Goal: Information Seeking & Learning: Learn about a topic

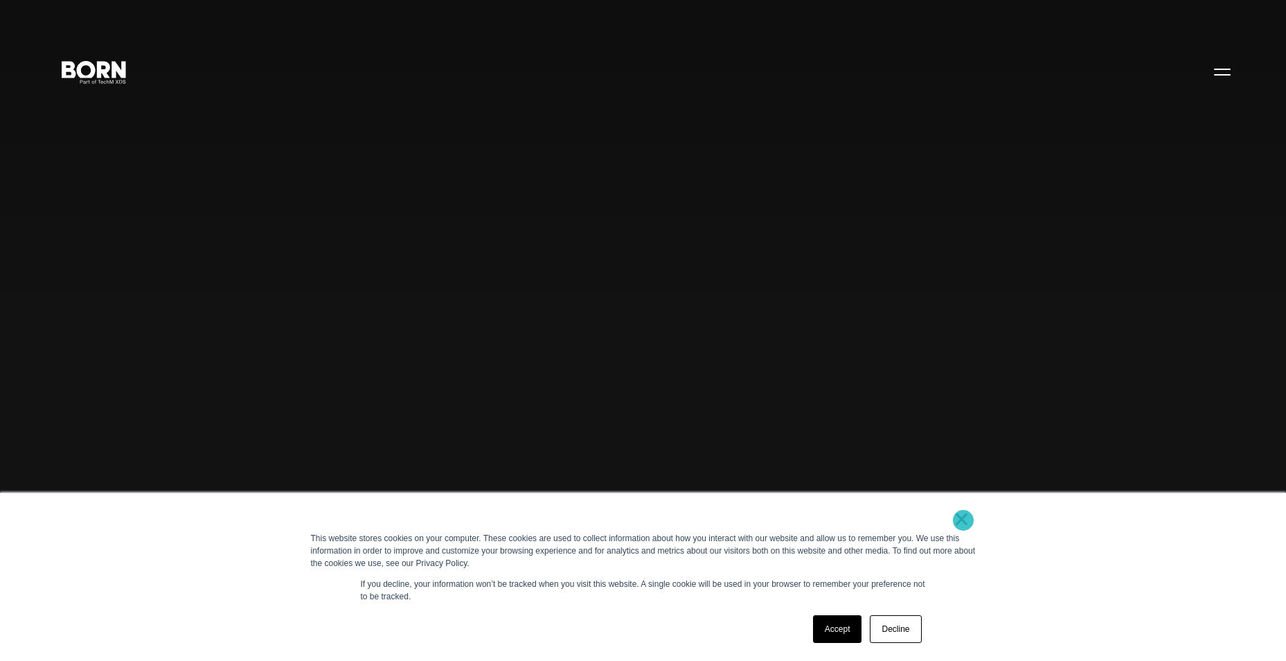
click at [963, 520] on link "×" at bounding box center [962, 519] width 17 height 12
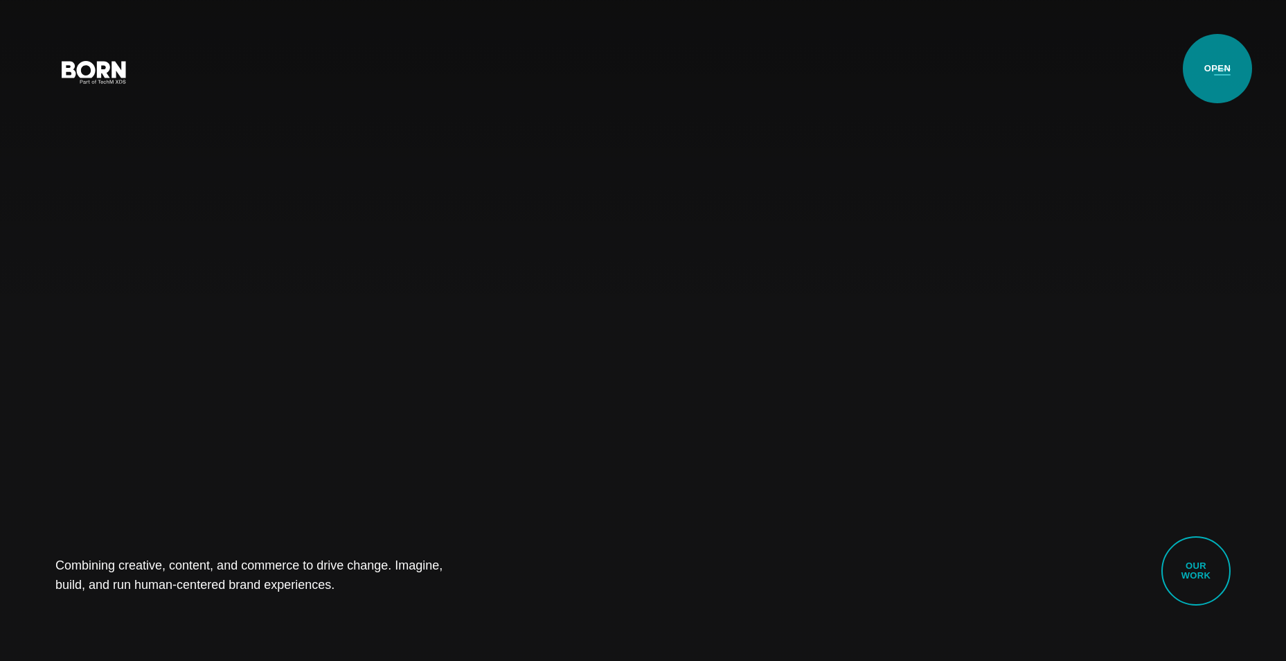
click at [1218, 69] on button "Primary Menu" at bounding box center [1222, 71] width 33 height 29
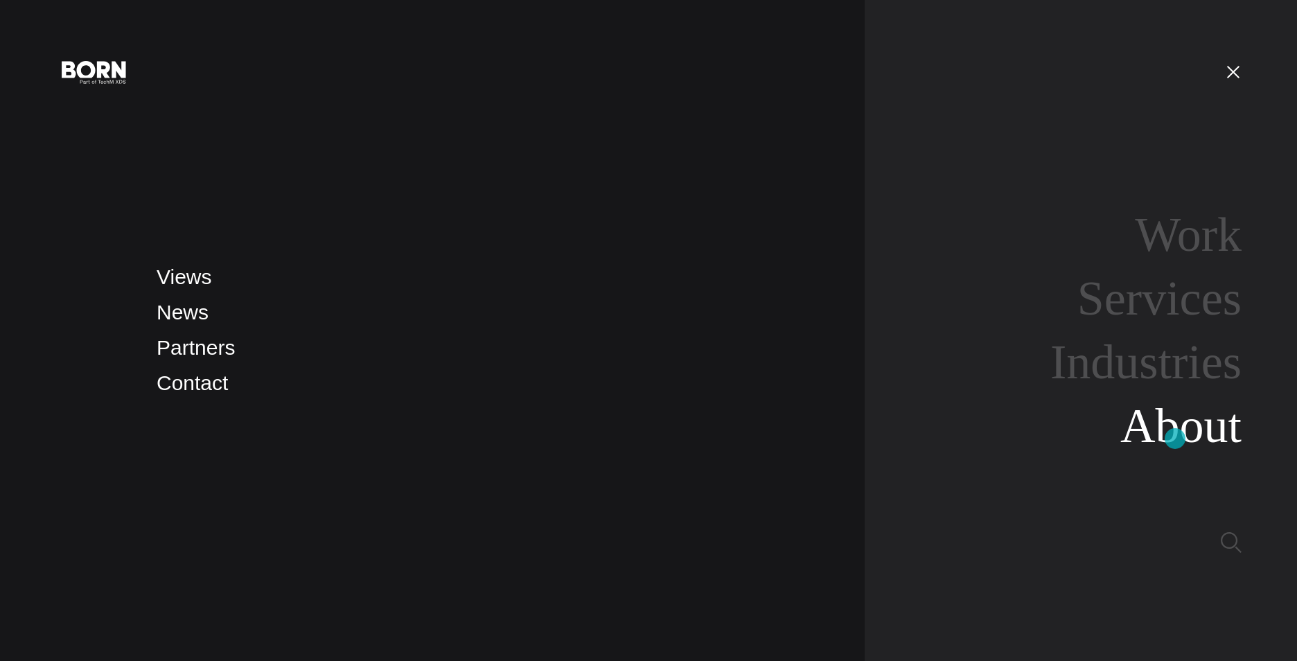
click at [1175, 438] on link "About" at bounding box center [1180, 425] width 121 height 53
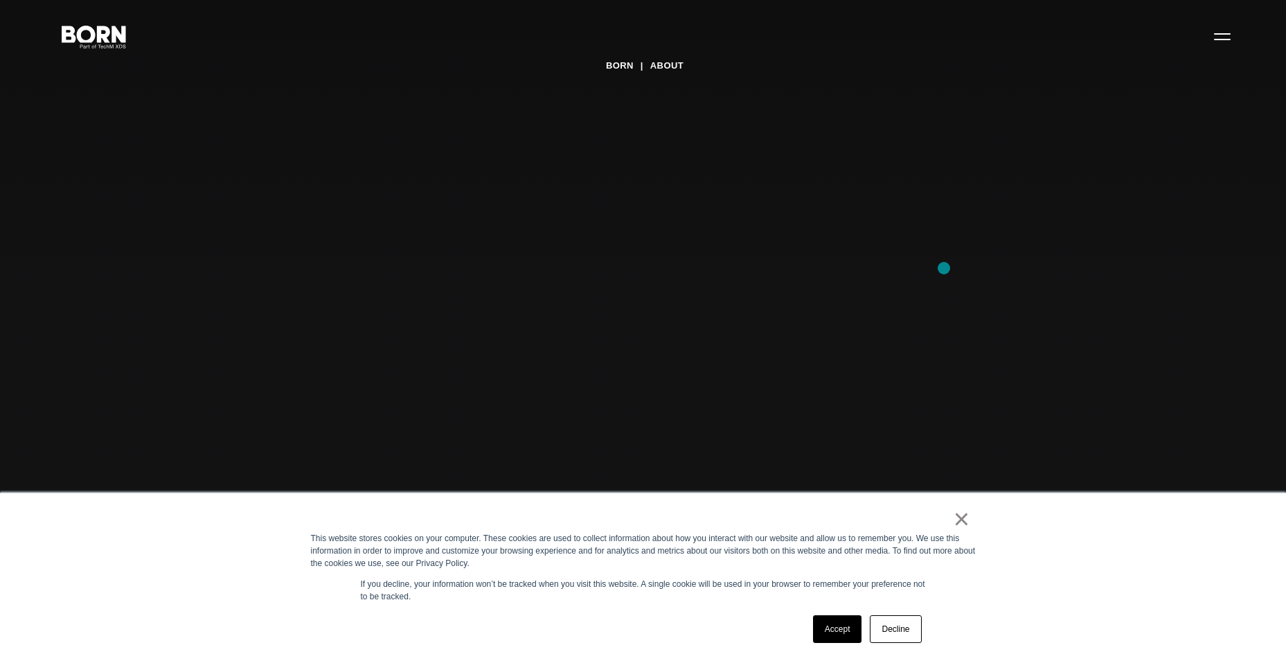
scroll to position [69, 0]
click at [963, 519] on link "×" at bounding box center [962, 519] width 17 height 12
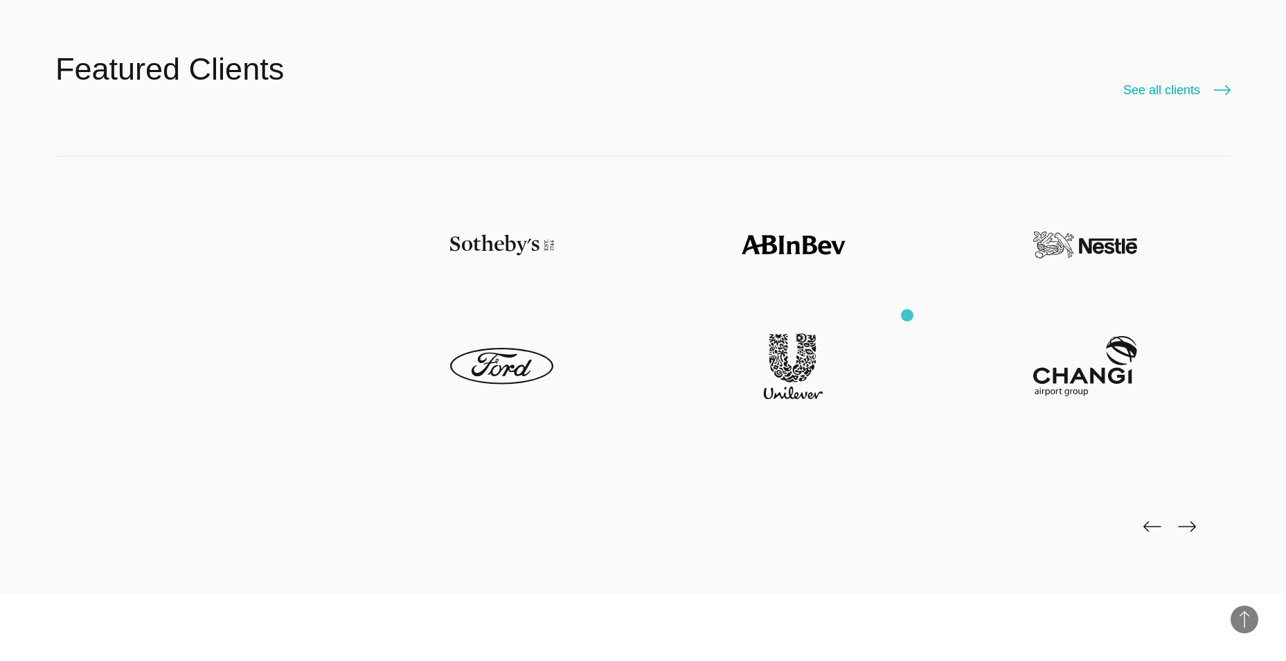
scroll to position [3602, 0]
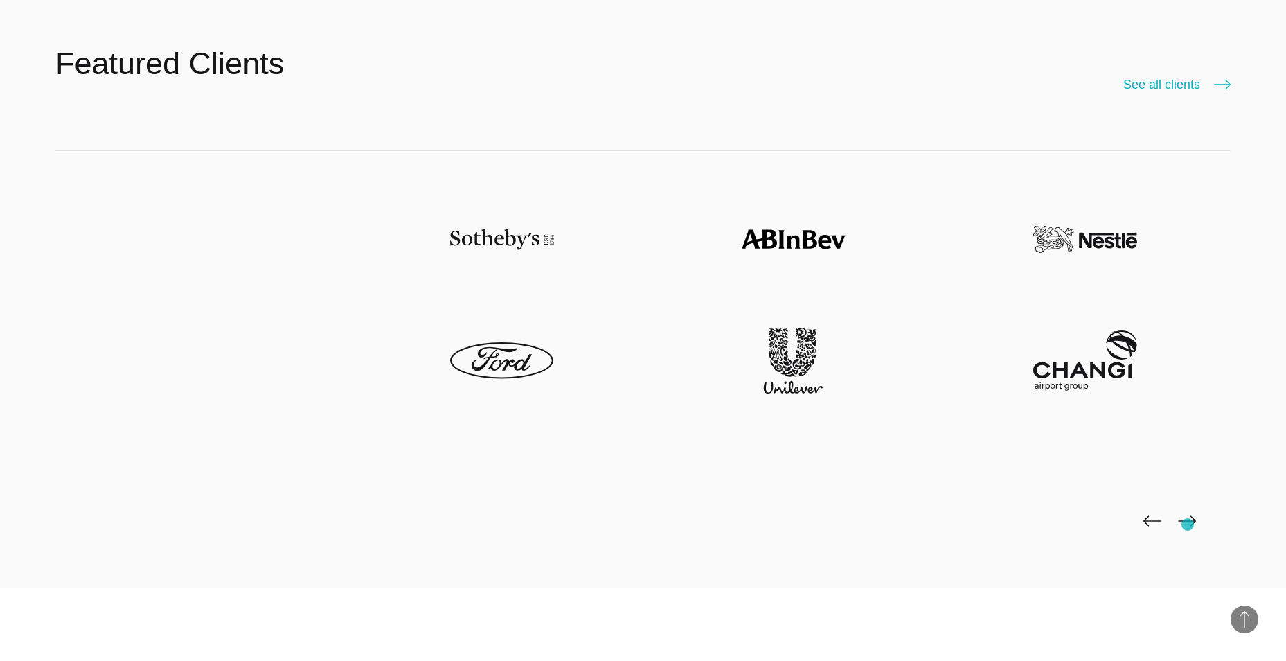
click at [1188, 524] on img at bounding box center [1187, 520] width 18 height 11
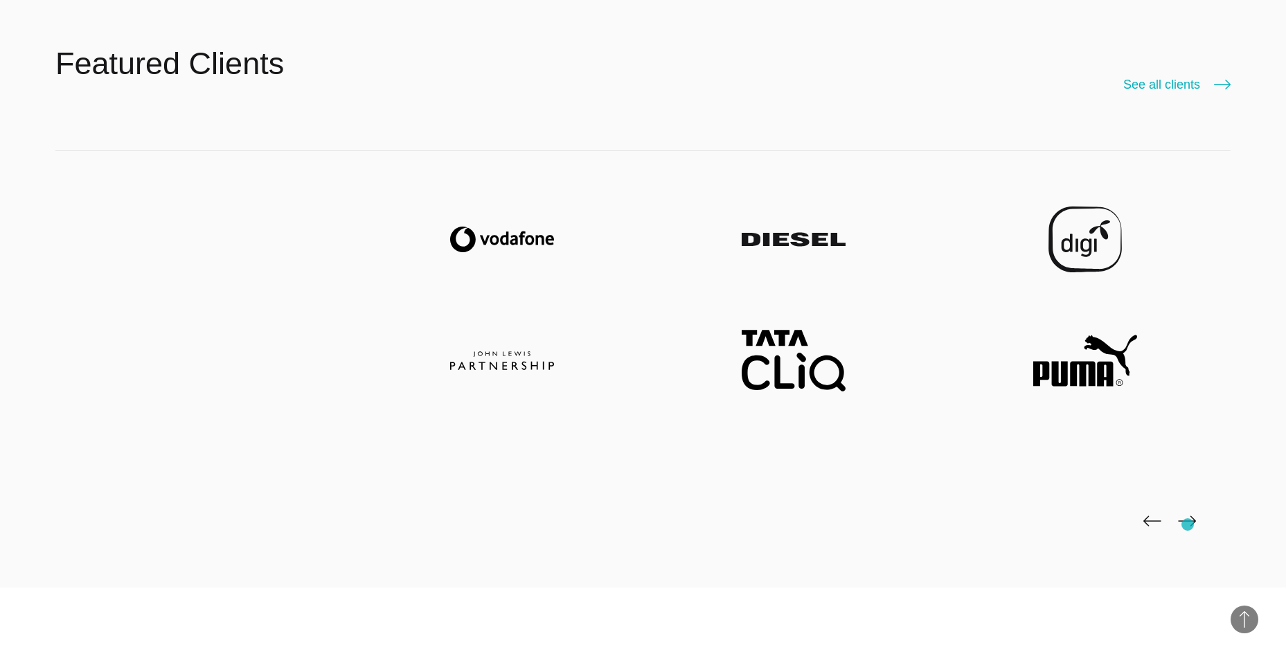
click at [1188, 524] on img at bounding box center [1187, 520] width 18 height 11
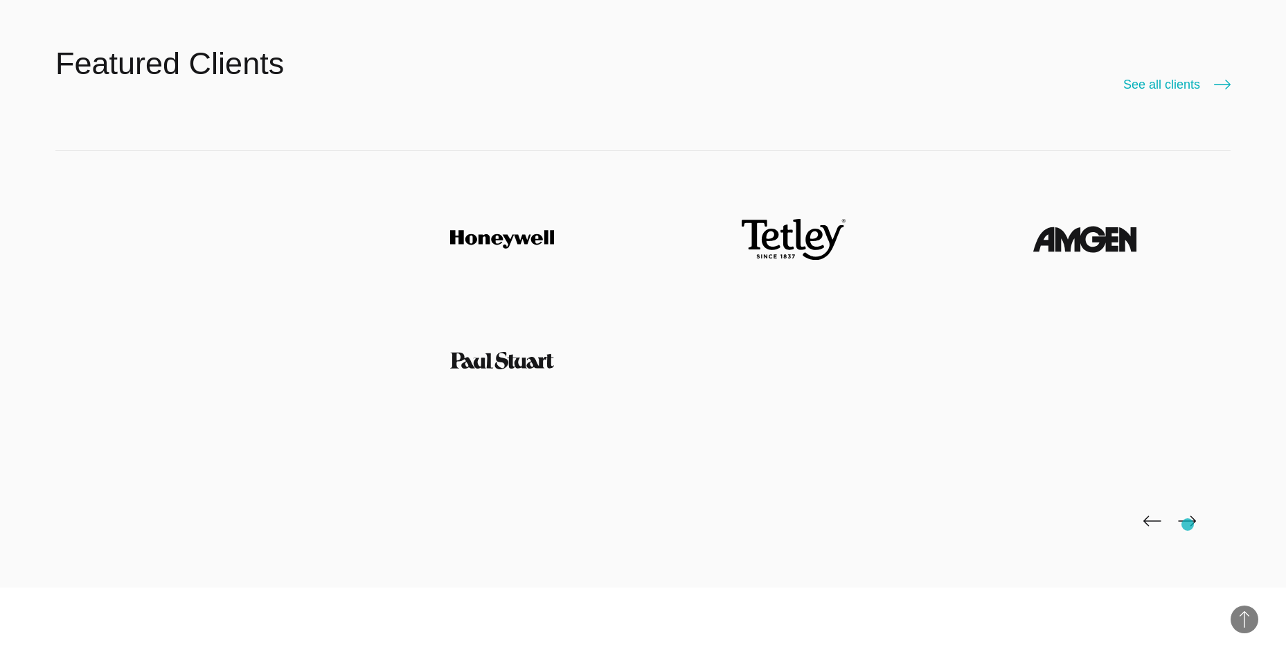
click at [1188, 524] on img at bounding box center [1187, 520] width 18 height 11
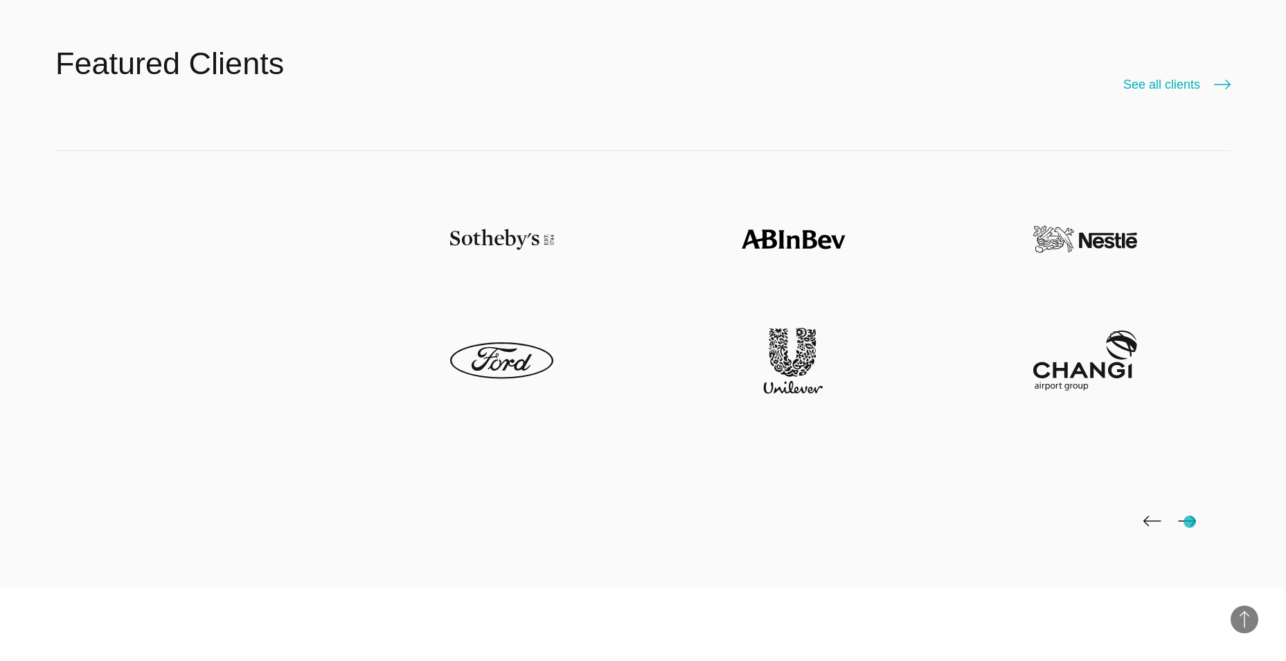
click at [1190, 522] on img at bounding box center [1187, 520] width 18 height 11
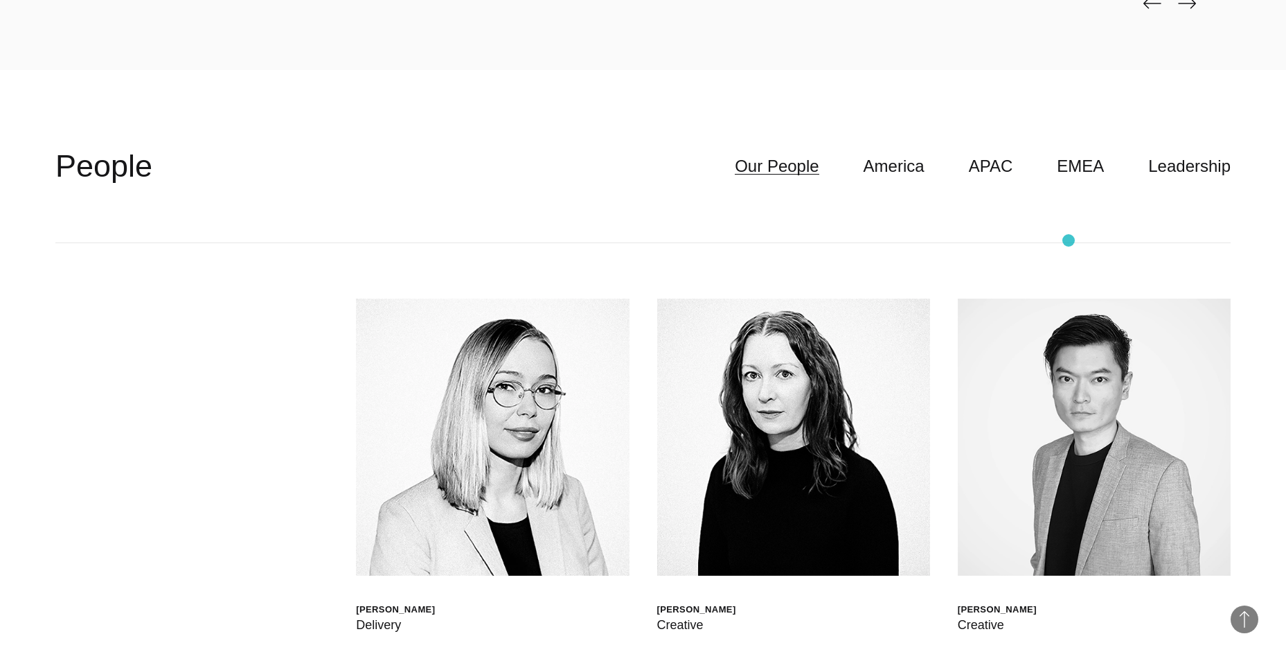
scroll to position [4086, 0]
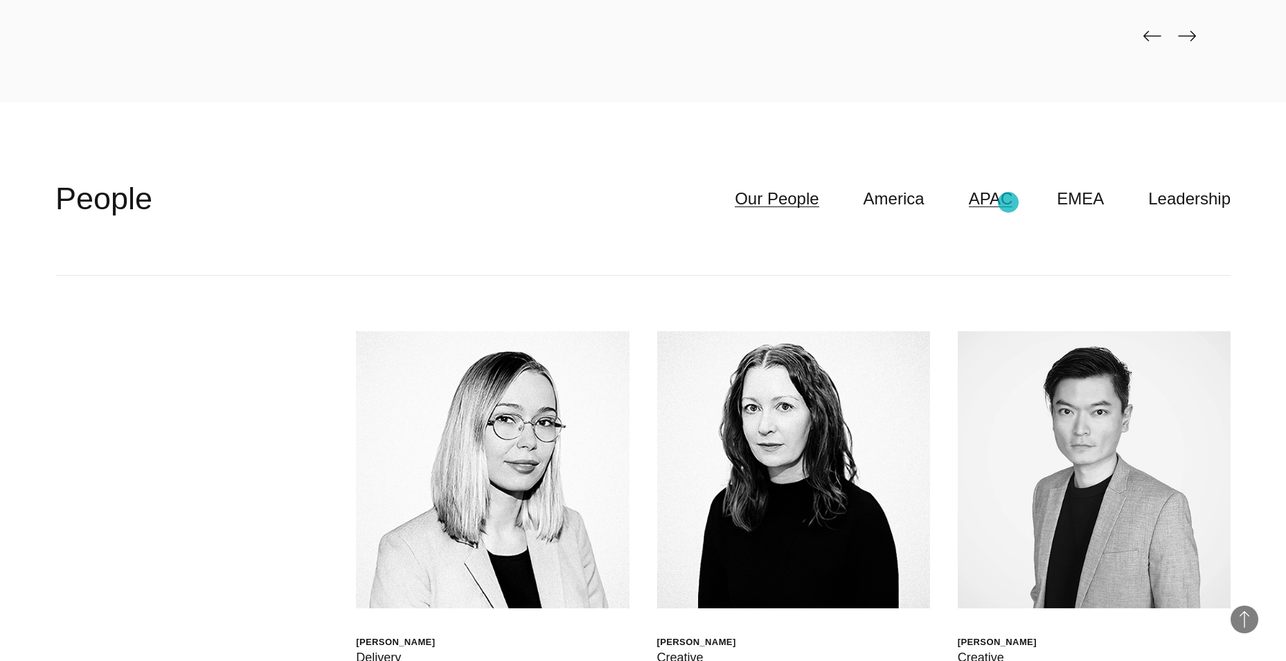
click at [1008, 202] on link "APAC" at bounding box center [991, 199] width 44 height 26
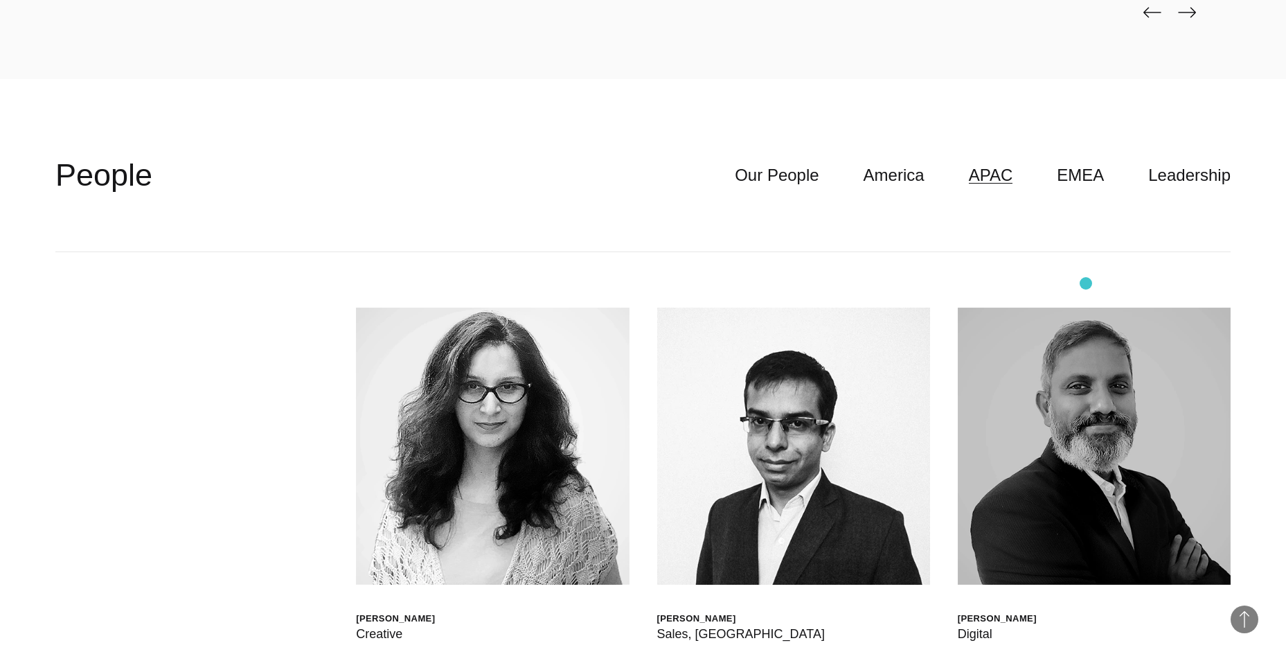
scroll to position [3809, 0]
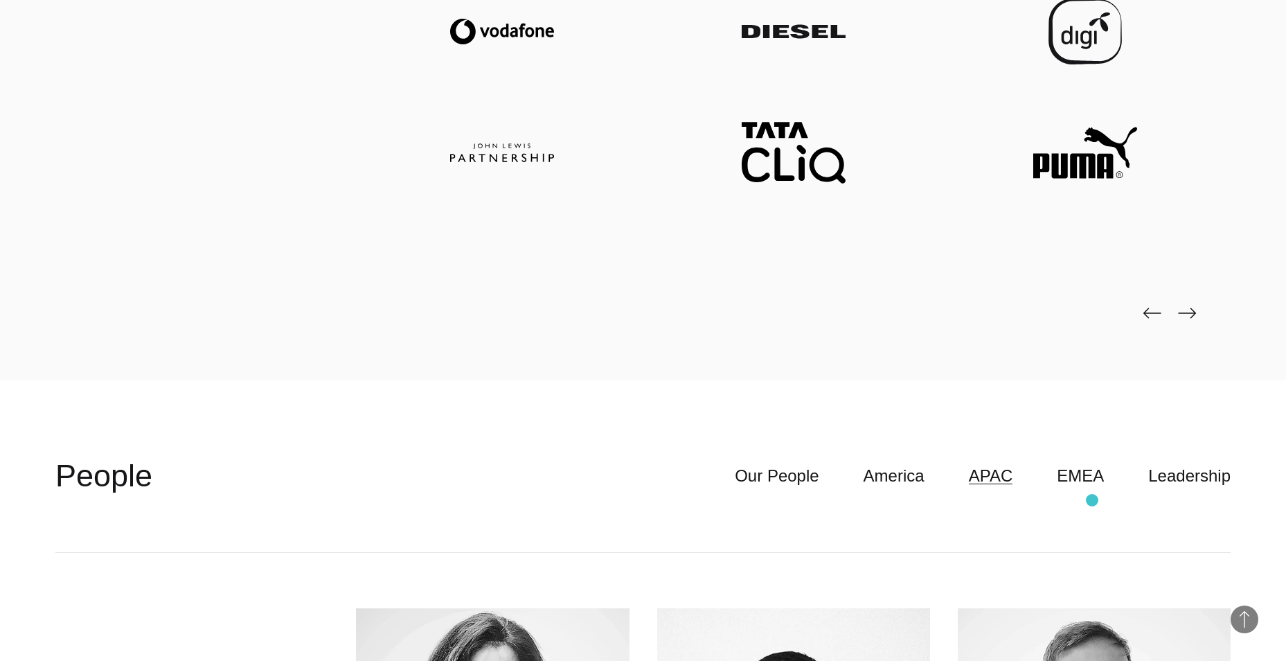
click at [1092, 500] on header "**********" at bounding box center [642, 476] width 1175 height 153
click at [1094, 481] on link "EMEA" at bounding box center [1080, 476] width 47 height 26
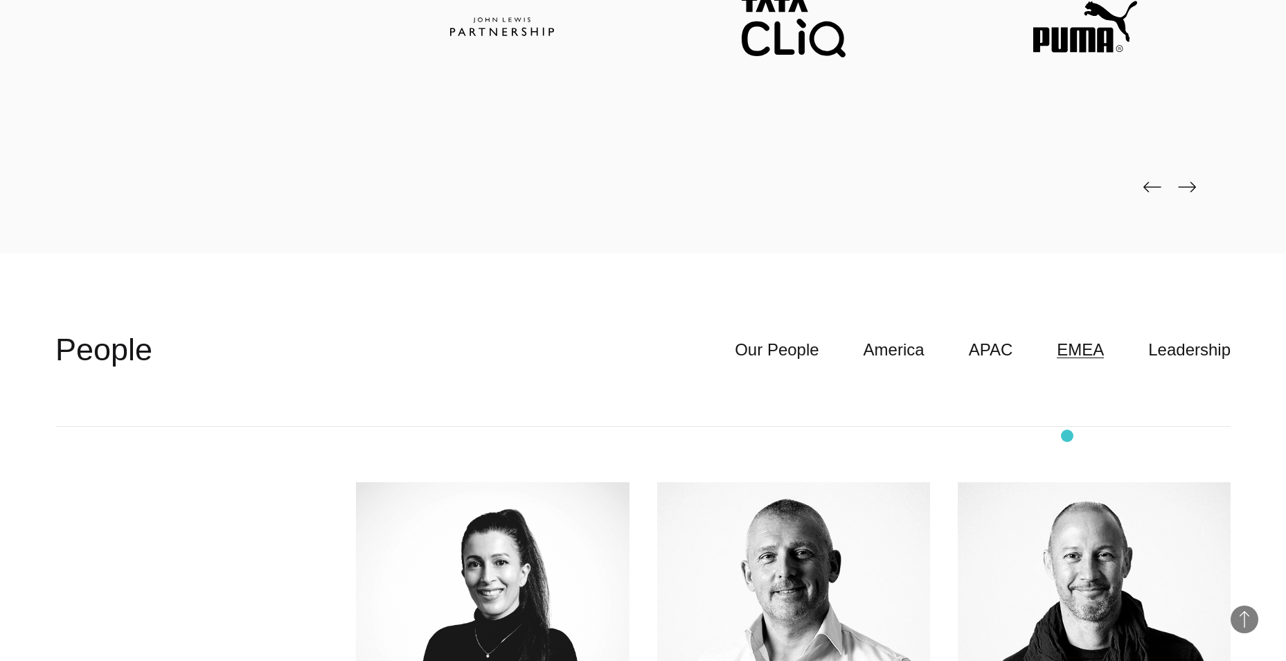
scroll to position [3879, 0]
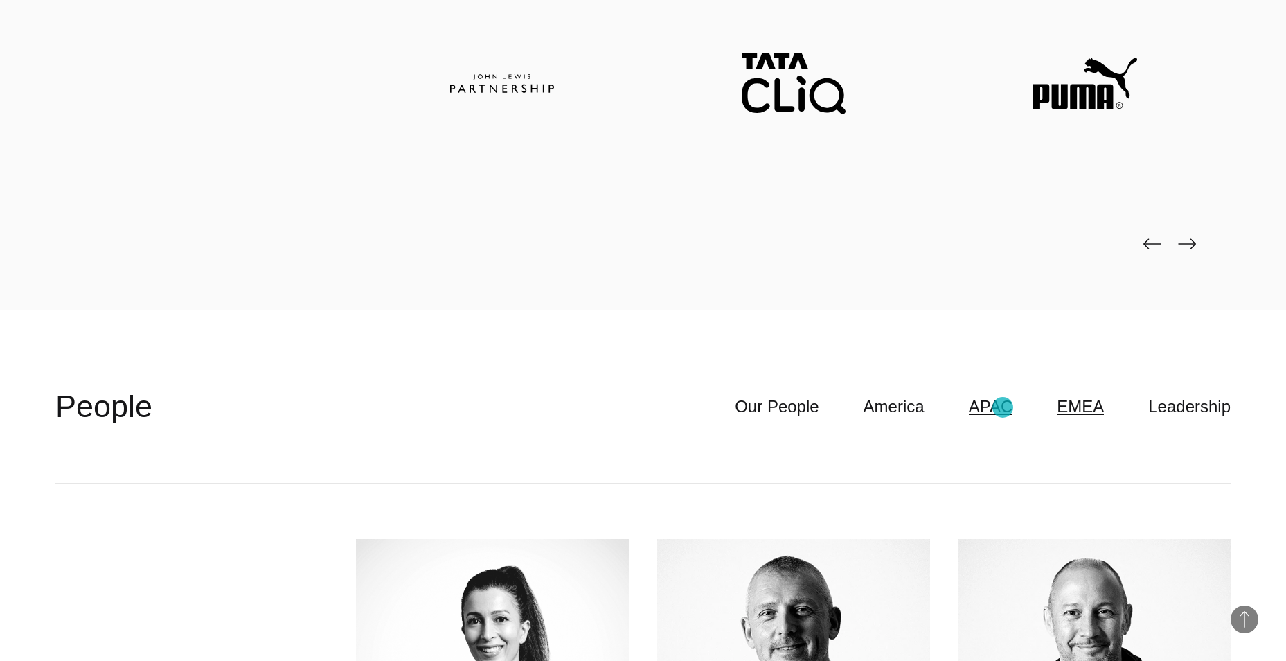
click at [1003, 407] on link "APAC" at bounding box center [991, 406] width 44 height 26
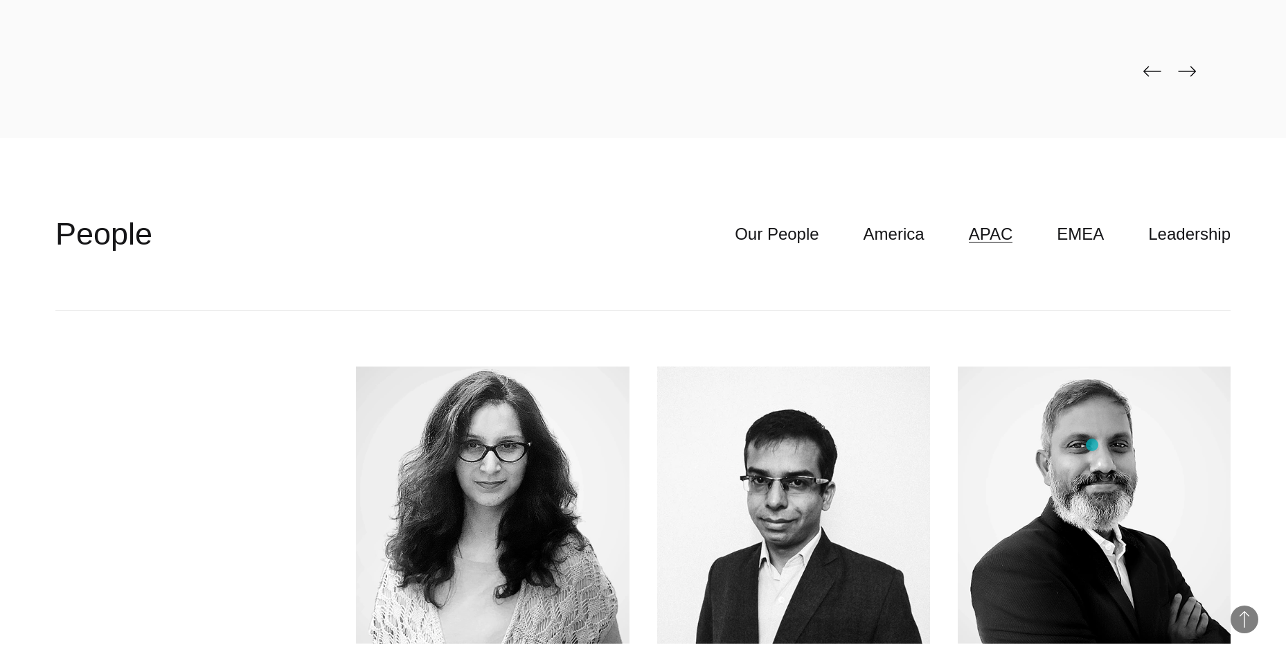
scroll to position [4156, 0]
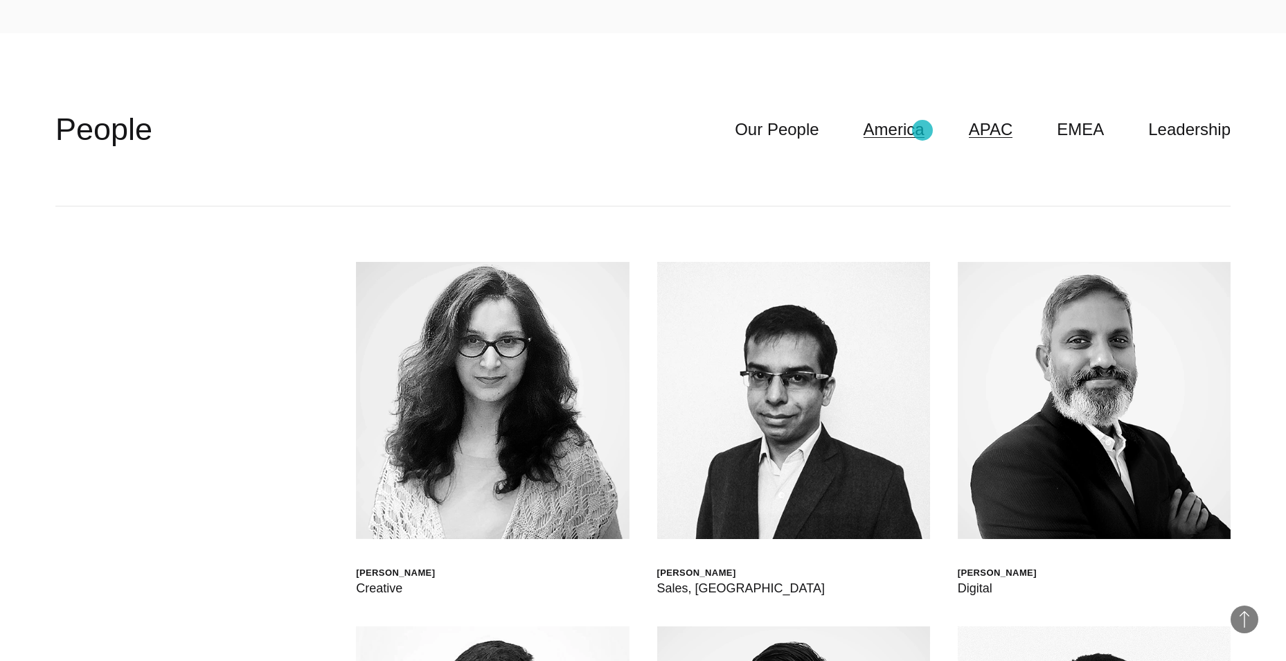
click at [923, 130] on link "America" at bounding box center [894, 129] width 61 height 26
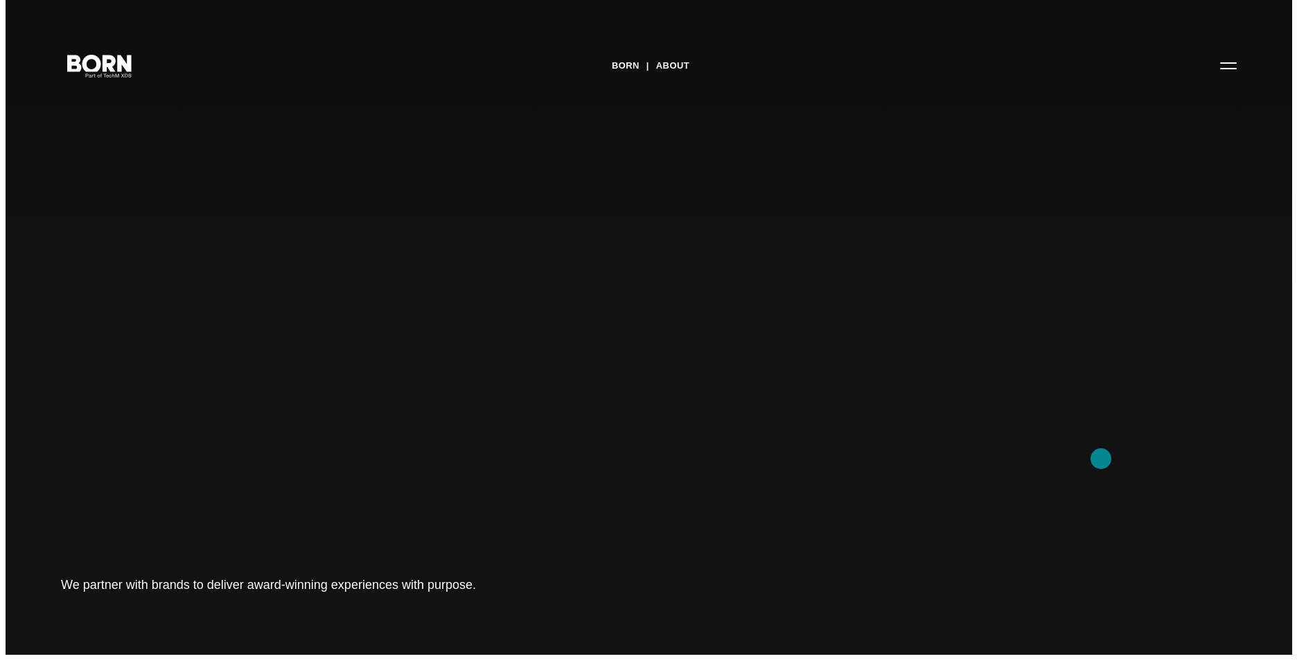
scroll to position [0, 0]
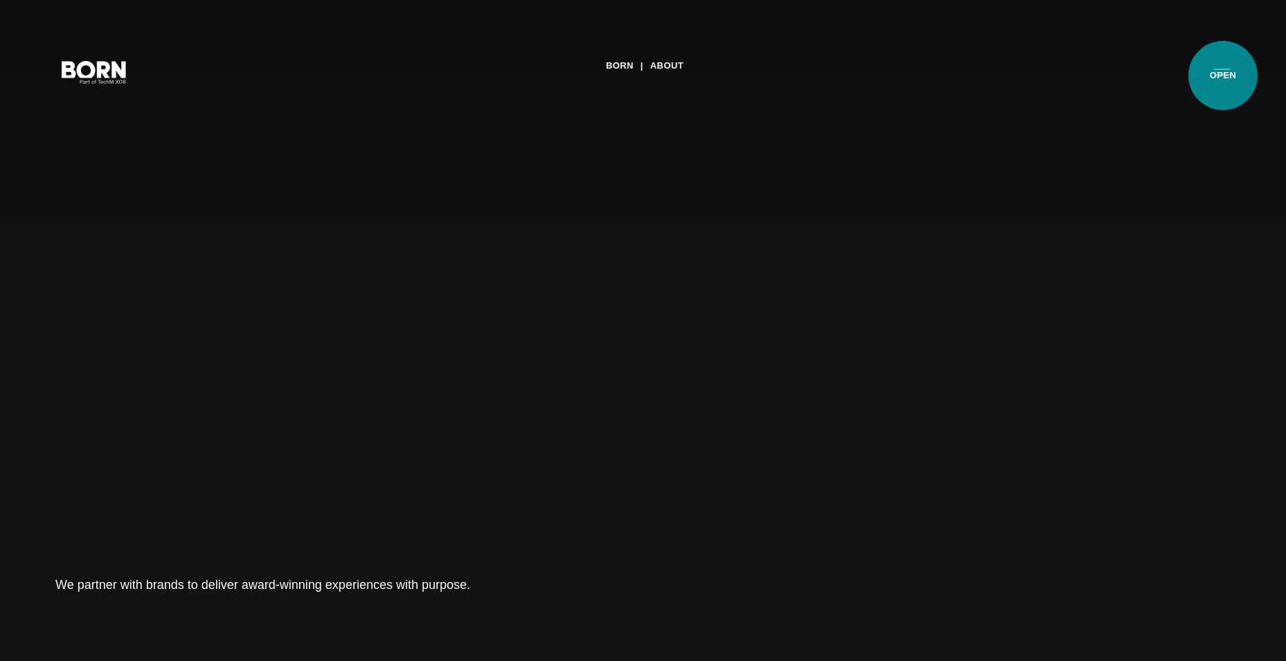
click at [1223, 75] on button "Primary Menu" at bounding box center [1222, 71] width 33 height 29
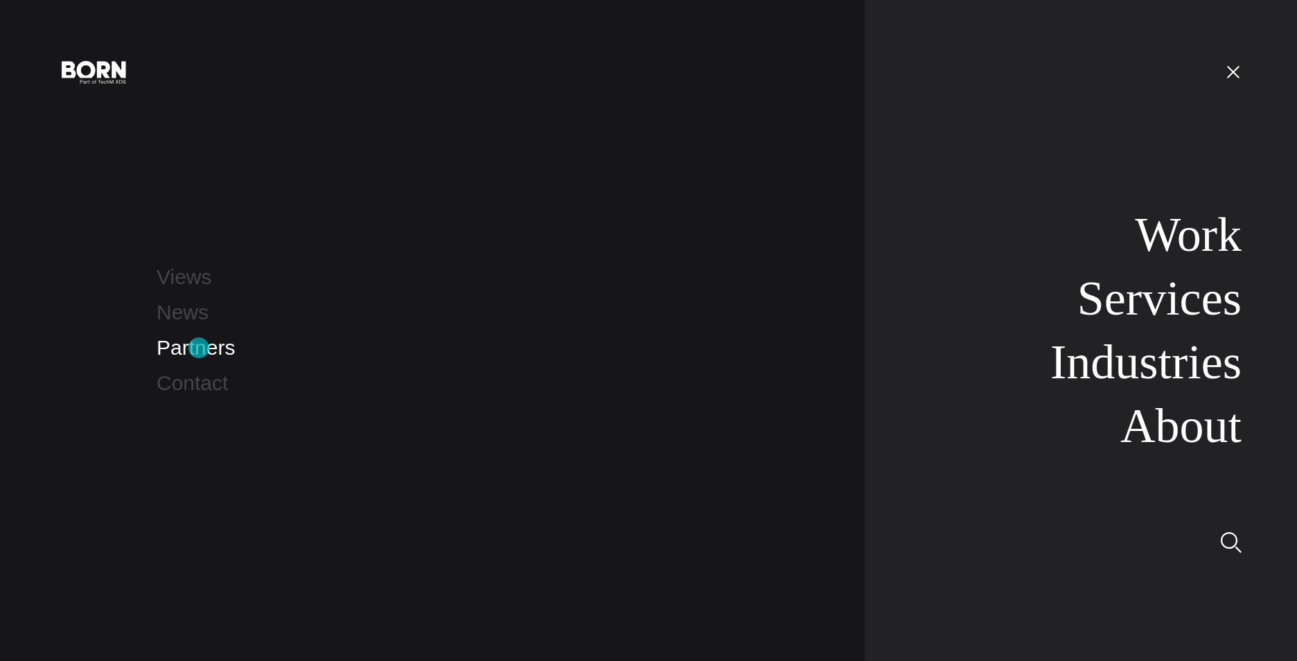
click at [199, 348] on link "Partners" at bounding box center [196, 347] width 78 height 23
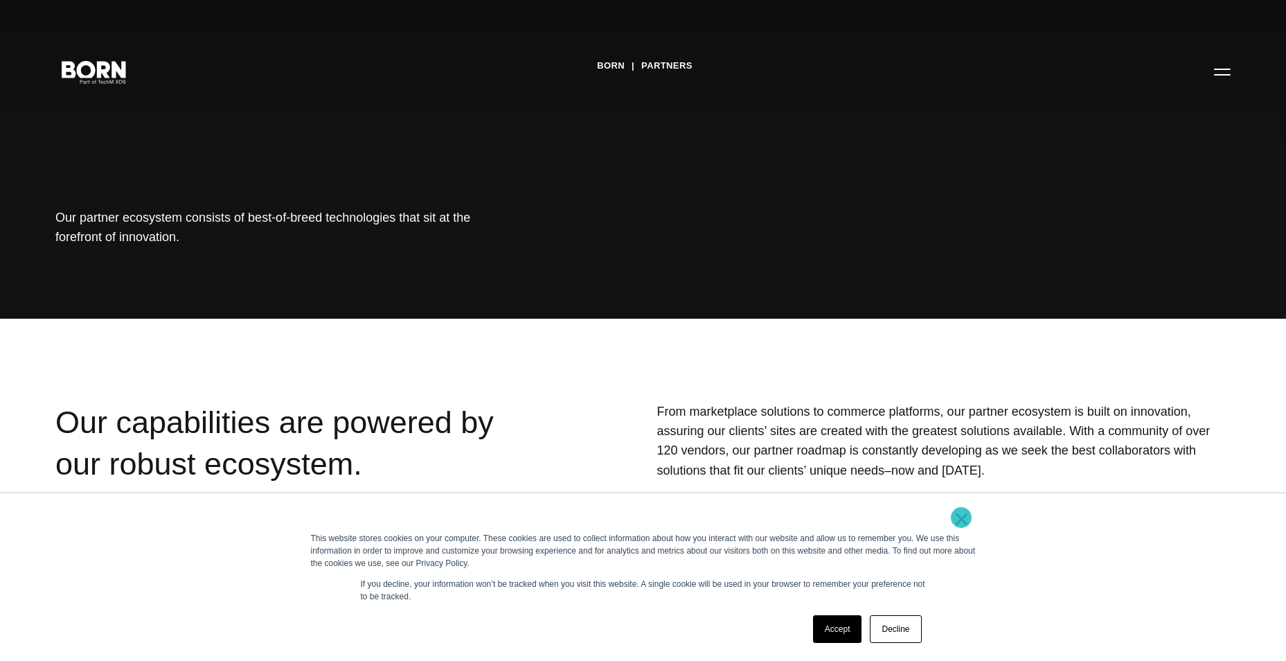
click at [961, 517] on link "×" at bounding box center [962, 519] width 17 height 12
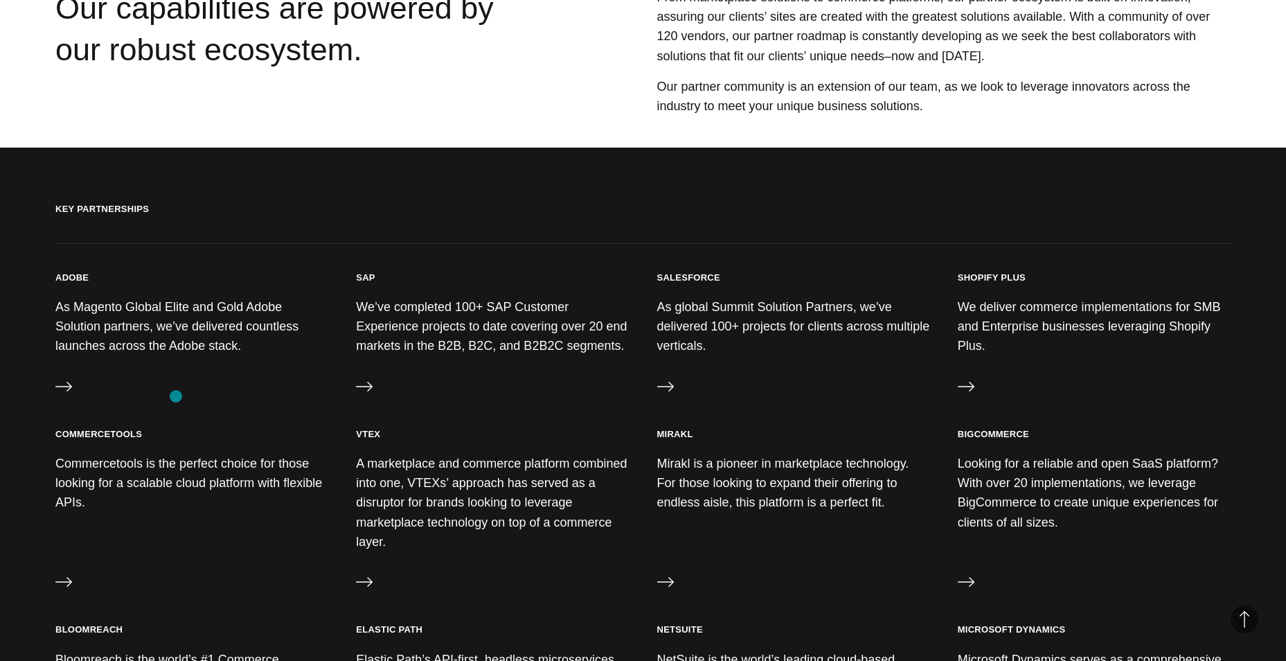
scroll to position [416, 0]
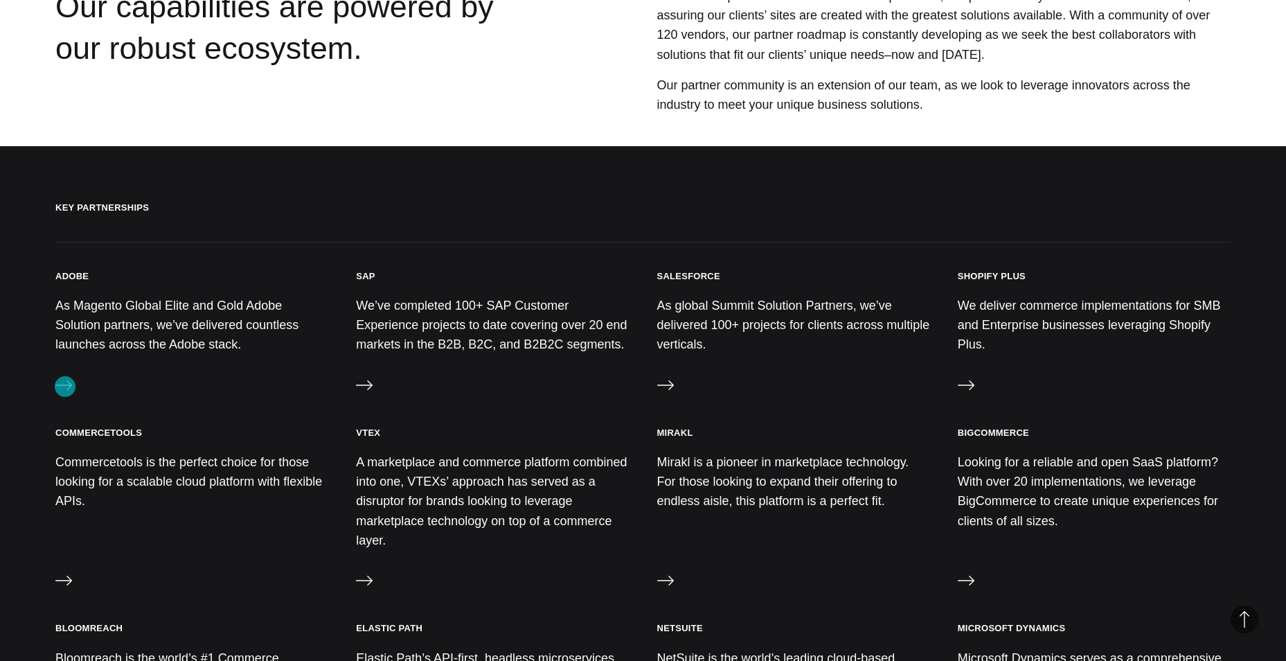
click at [65, 386] on icon at bounding box center [63, 385] width 17 height 17
